Goal: Information Seeking & Learning: Learn about a topic

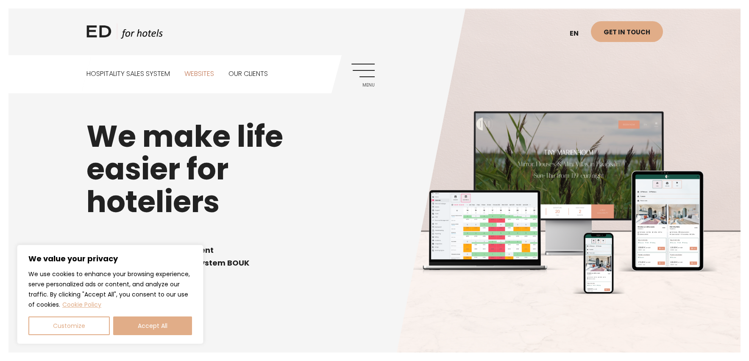
click at [208, 71] on link "Websites" at bounding box center [199, 74] width 30 height 38
click at [140, 334] on button "Accept All" at bounding box center [152, 325] width 79 height 19
checkbox input "true"
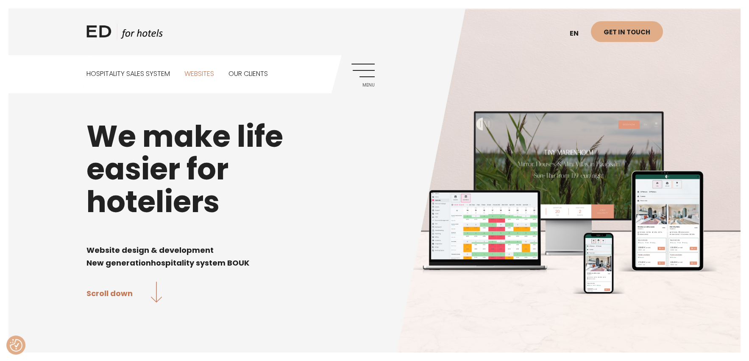
click at [203, 72] on link "Websites" at bounding box center [199, 74] width 30 height 38
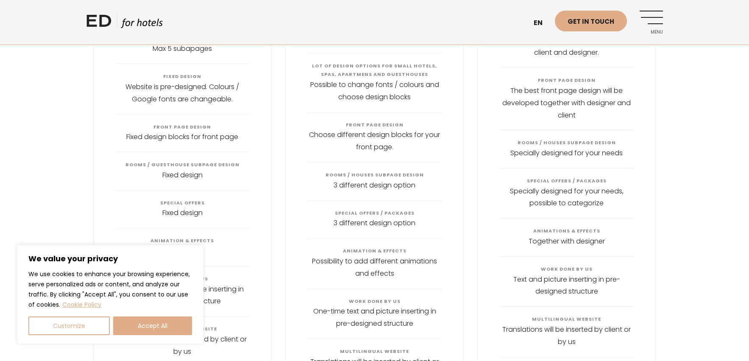
scroll to position [1017, 0]
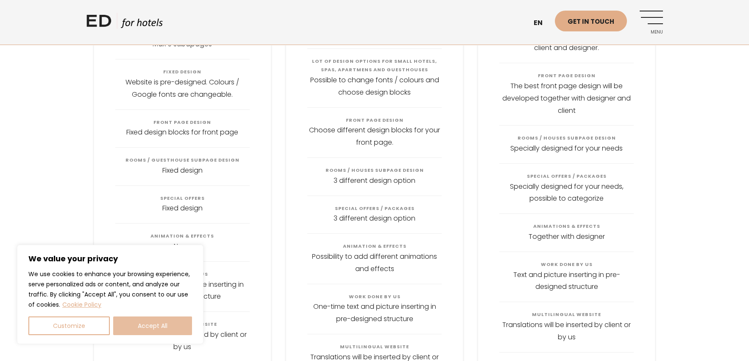
click at [181, 321] on button "Accept All" at bounding box center [152, 325] width 79 height 19
checkbox input "true"
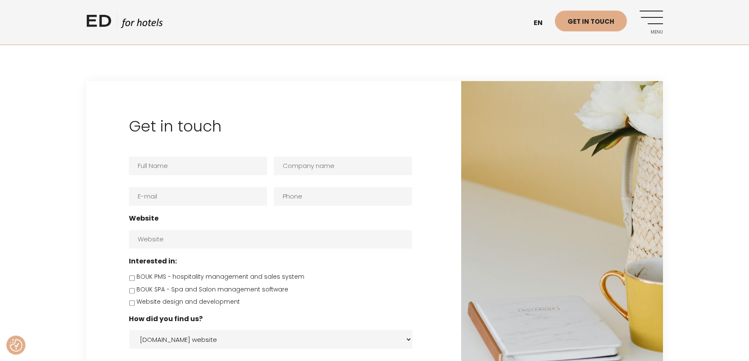
scroll to position [1628, 0]
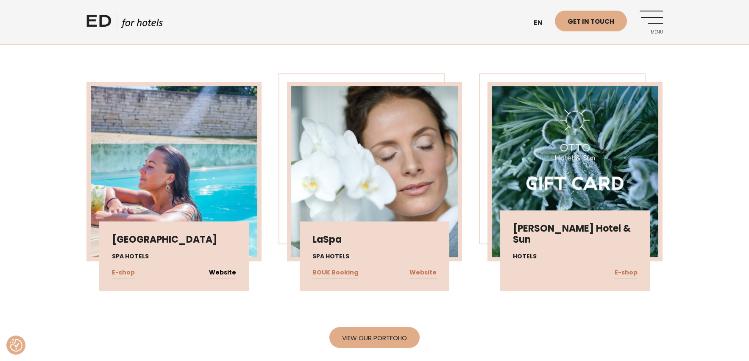
click at [231, 267] on link "Website" at bounding box center [222, 272] width 27 height 11
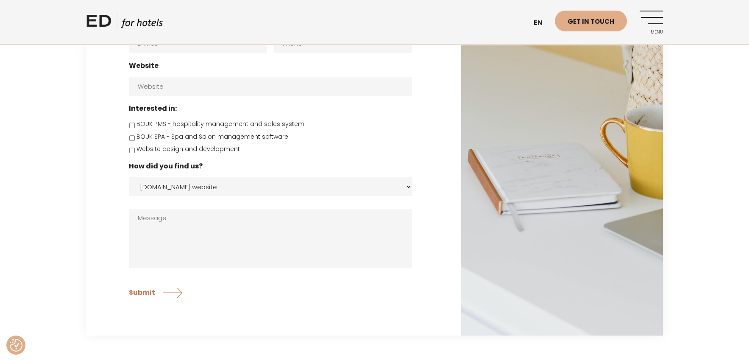
scroll to position [1882, 0]
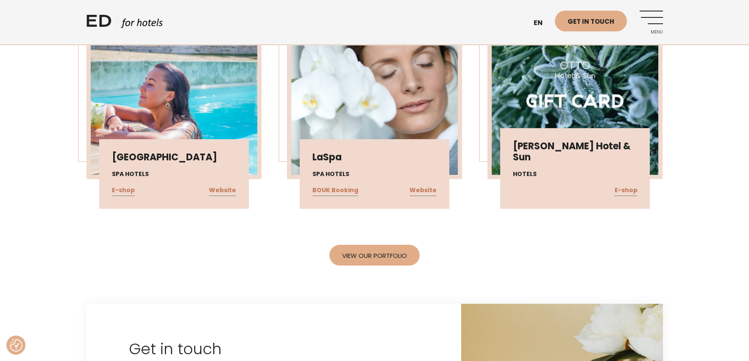
scroll to position [1678, 0]
